Goal: Navigation & Orientation: Find specific page/section

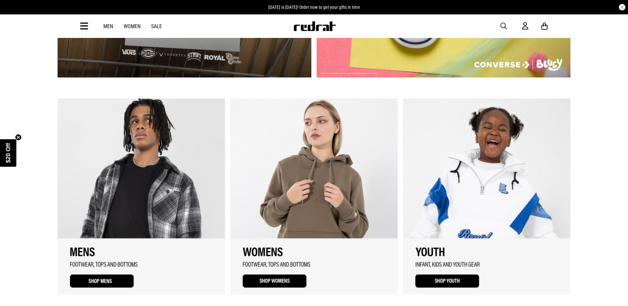
scroll to position [468, 0]
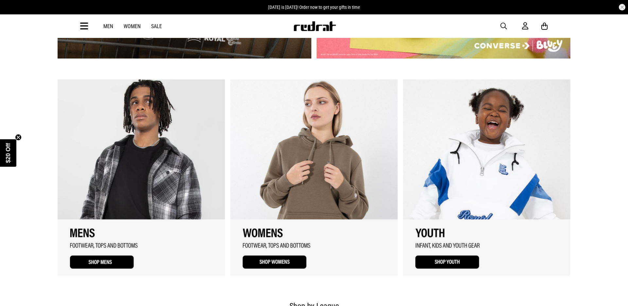
click at [443, 261] on link "3 / 3" at bounding box center [486, 177] width 167 height 196
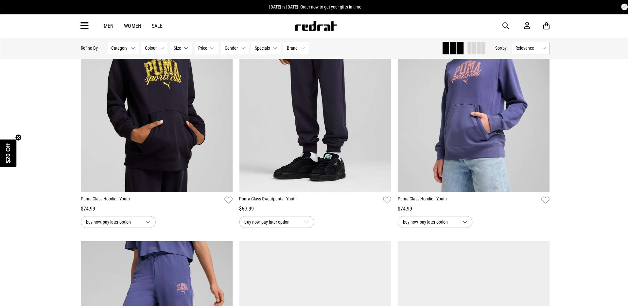
scroll to position [136, 0]
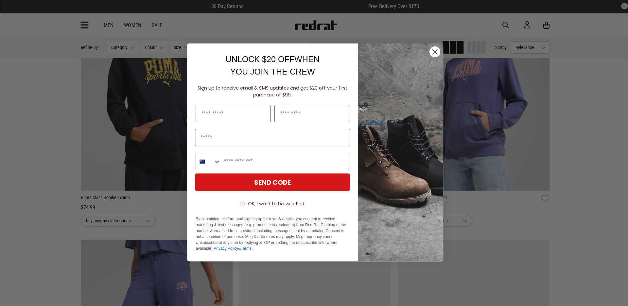
click at [432, 51] on circle "Close dialog" at bounding box center [433, 52] width 11 height 11
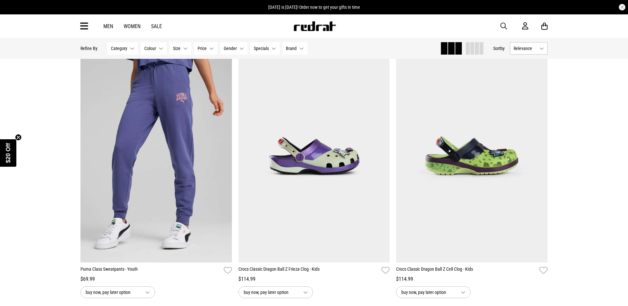
scroll to position [325, 0]
